Goal: Information Seeking & Learning: Learn about a topic

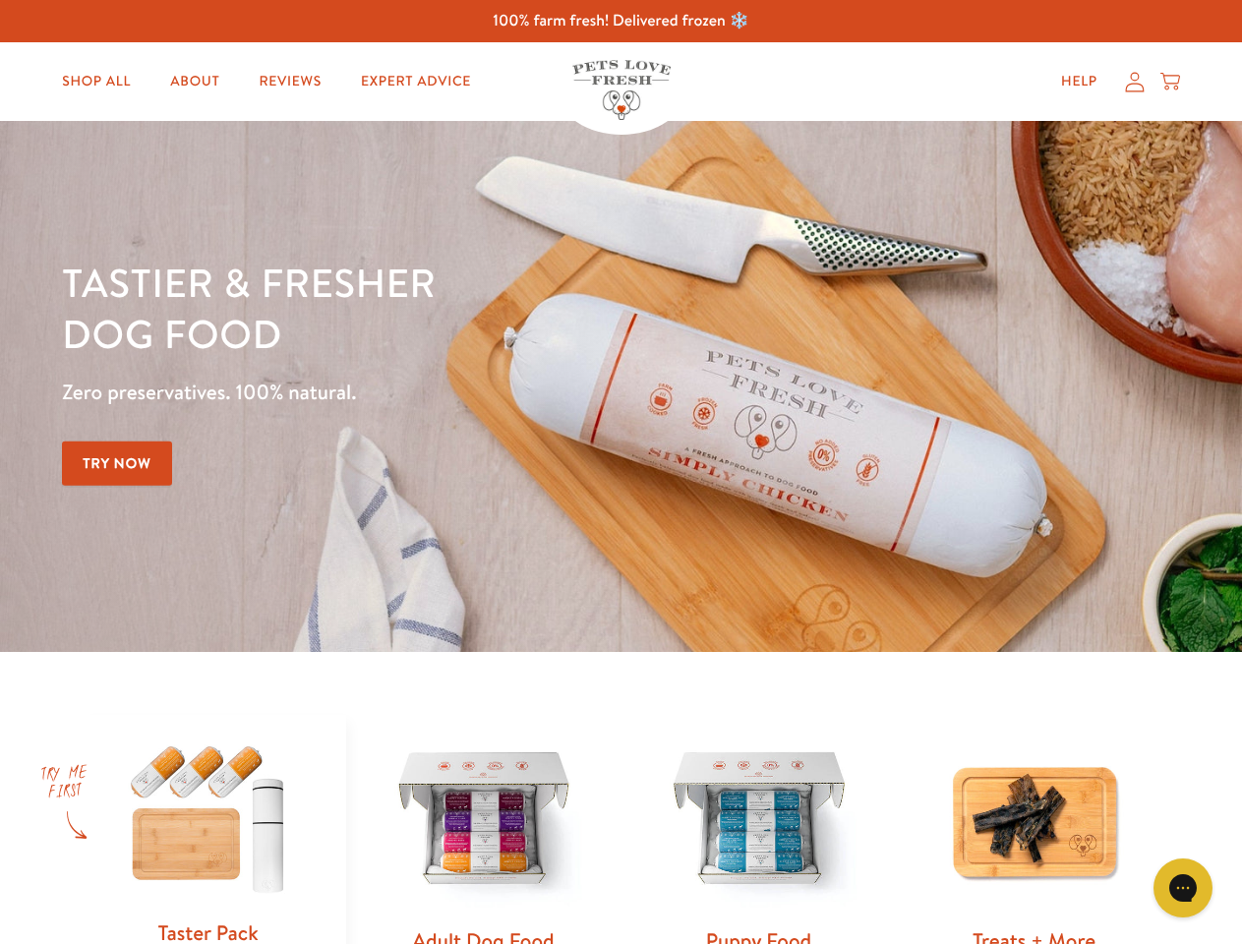
click at [620, 472] on div "Tastier & fresher dog food Zero preservatives. 100% natural. Try Now" at bounding box center [434, 387] width 745 height 260
click at [1183, 888] on icon "Gorgias live chat" at bounding box center [1182, 887] width 19 height 19
